Goal: Find contact information: Find contact information

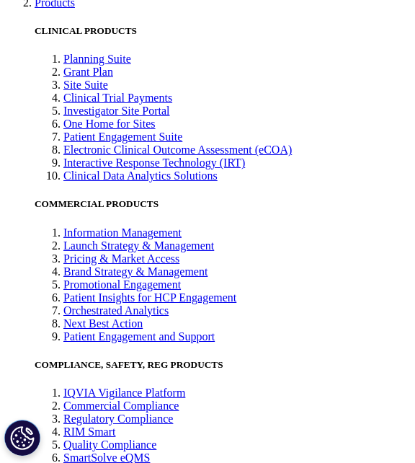
scroll to position [1194, 0]
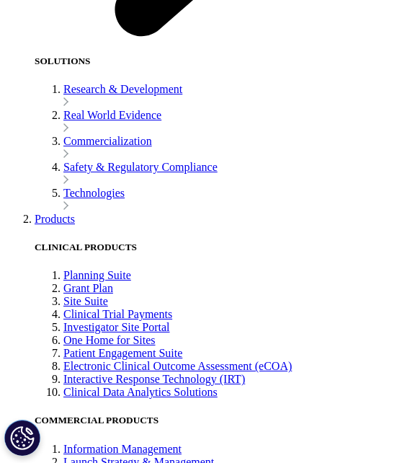
drag, startPoint x: 15, startPoint y: 278, endPoint x: 354, endPoint y: 282, distance: 338.7
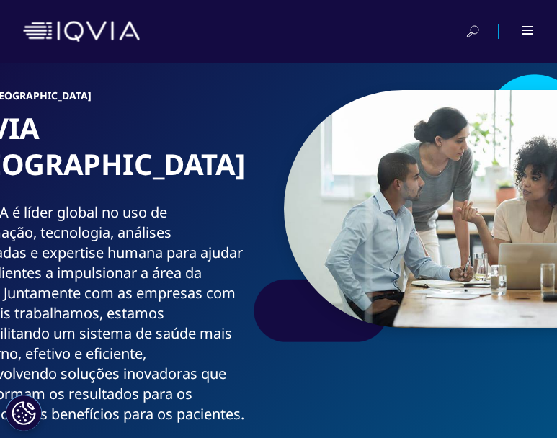
click at [352, 40] on div at bounding box center [278, 31] width 511 height 35
click at [352, 35] on div at bounding box center [518, 31] width 32 height 14
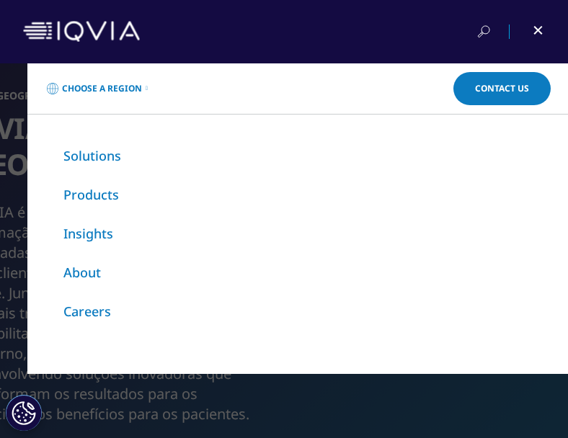
click at [26, 333] on div "Choose a Region Contact Us Explore IQVIA by region As a global community, IQVIA…" at bounding box center [284, 250] width 568 height 375
click at [17, 220] on div "Choose a Region Contact Us Explore IQVIA by region As a global community, IQVIA…" at bounding box center [284, 250] width 568 height 375
drag, startPoint x: 370, startPoint y: 410, endPoint x: 543, endPoint y: 101, distance: 354.2
click at [352, 396] on div "Choose a Region Contact Us Explore IQVIA by region As a global community, IQVIA…" at bounding box center [284, 250] width 568 height 375
click at [352, 21] on div at bounding box center [284, 31] width 522 height 35
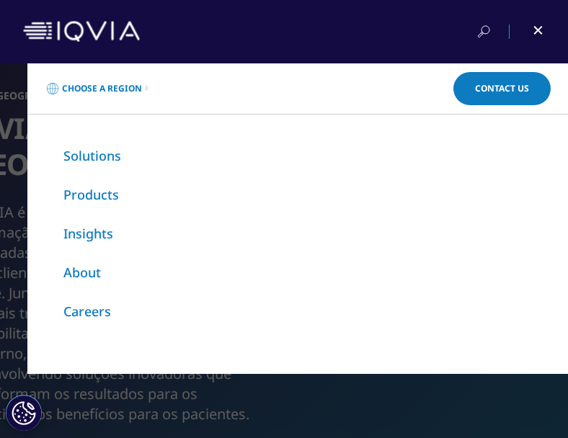
click at [352, 29] on span at bounding box center [537, 30] width 9 height 9
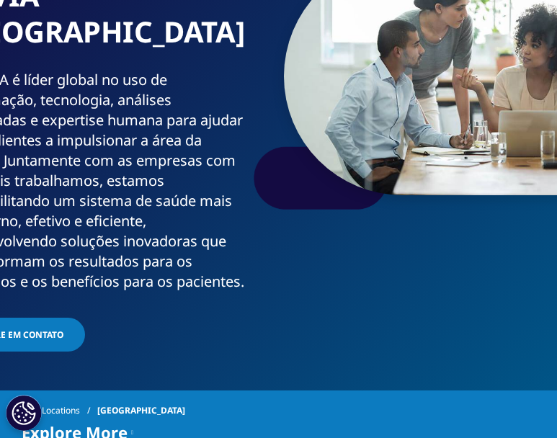
scroll to position [288, 0]
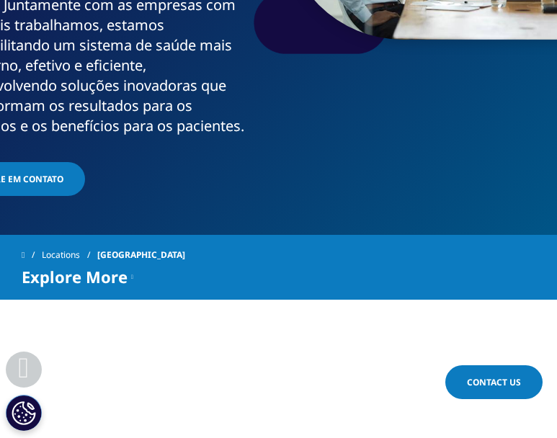
click at [63, 185] on span "Entre em contato" at bounding box center [21, 179] width 86 height 12
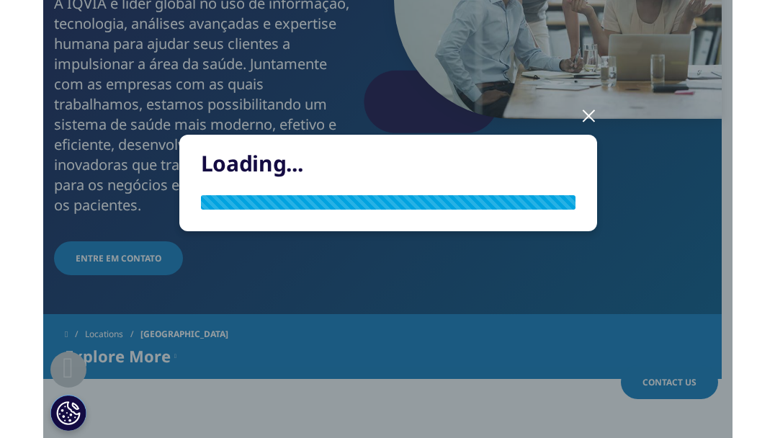
scroll to position [270, 0]
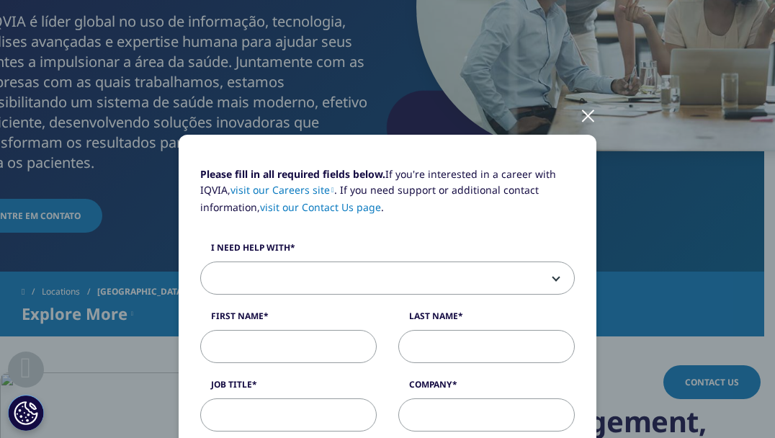
click at [352, 109] on div at bounding box center [588, 115] width 17 height 40
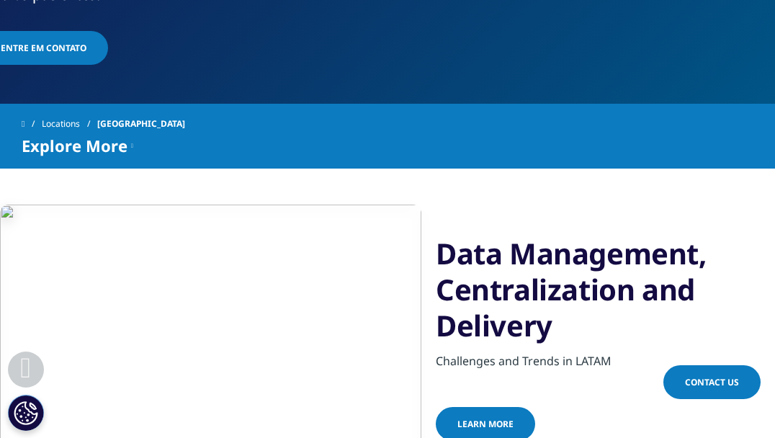
scroll to position [486, 0]
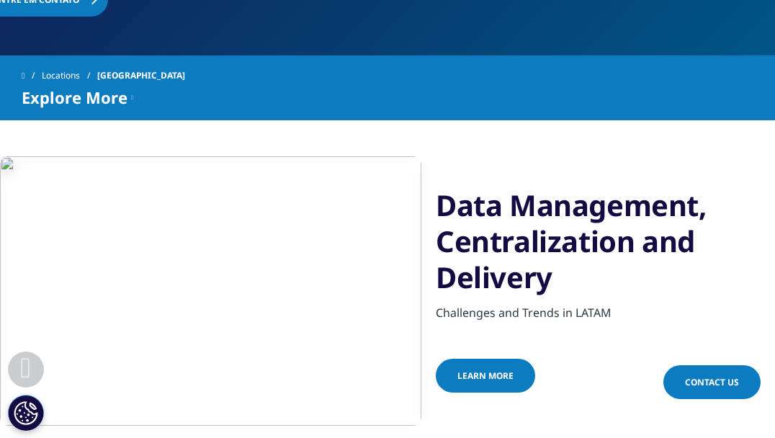
click at [114, 63] on span "[GEOGRAPHIC_DATA]" at bounding box center [141, 76] width 88 height 26
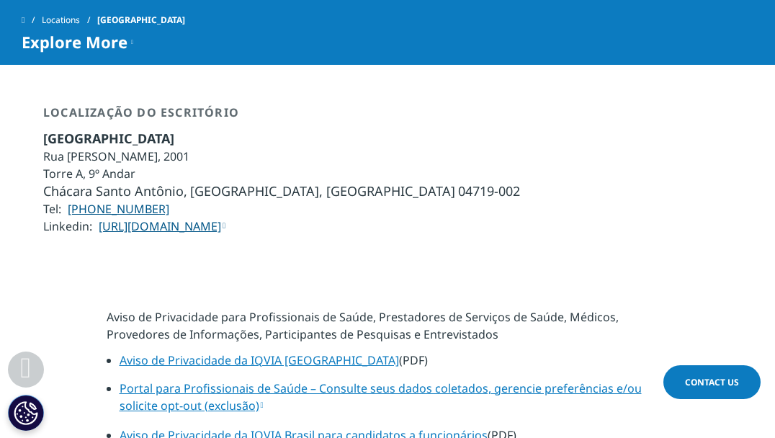
scroll to position [847, 0]
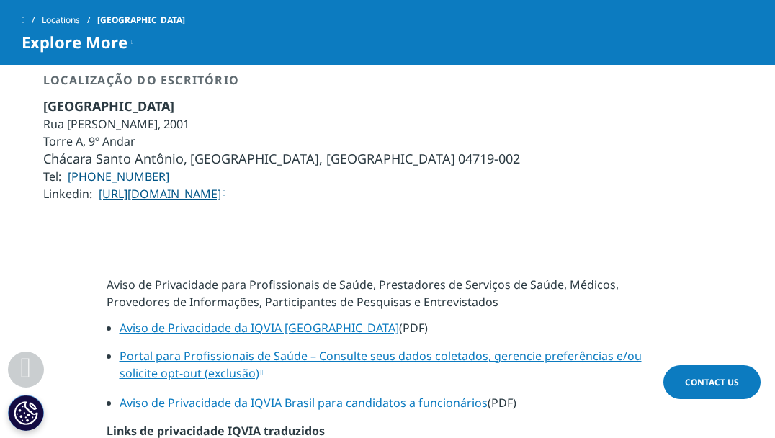
click at [226, 186] on link "[URL][DOMAIN_NAME]" at bounding box center [162, 194] width 127 height 16
